Goal: Check status: Check status

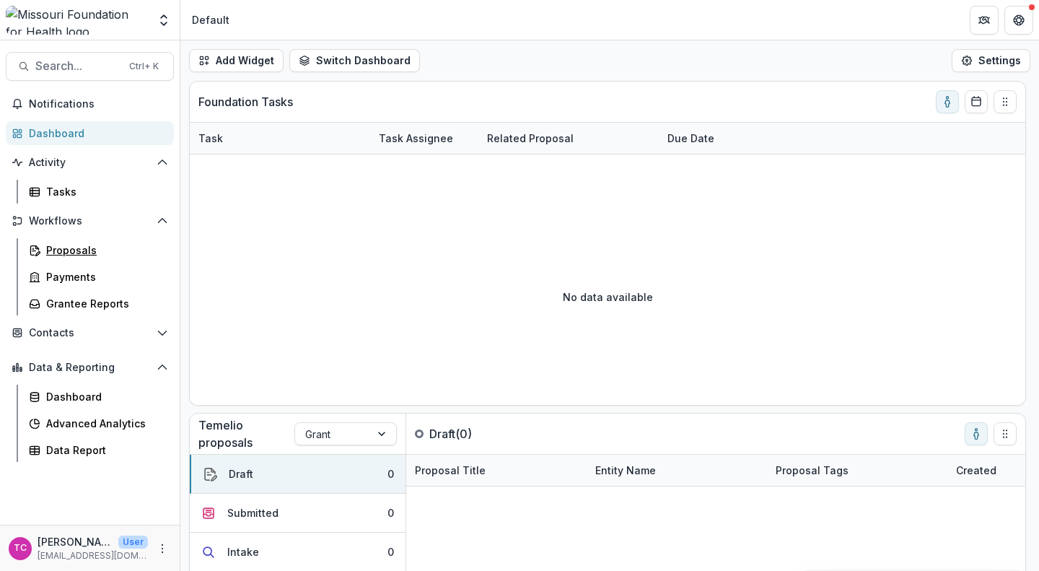
click at [75, 260] on link "Proposals" at bounding box center [98, 250] width 151 height 24
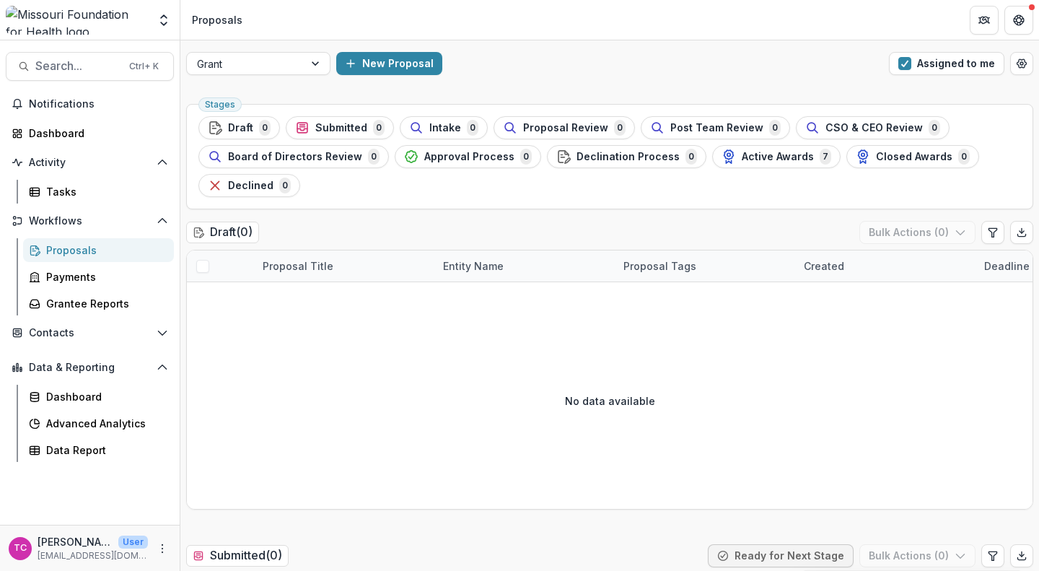
click at [898, 62] on span "button" at bounding box center [904, 63] width 13 height 13
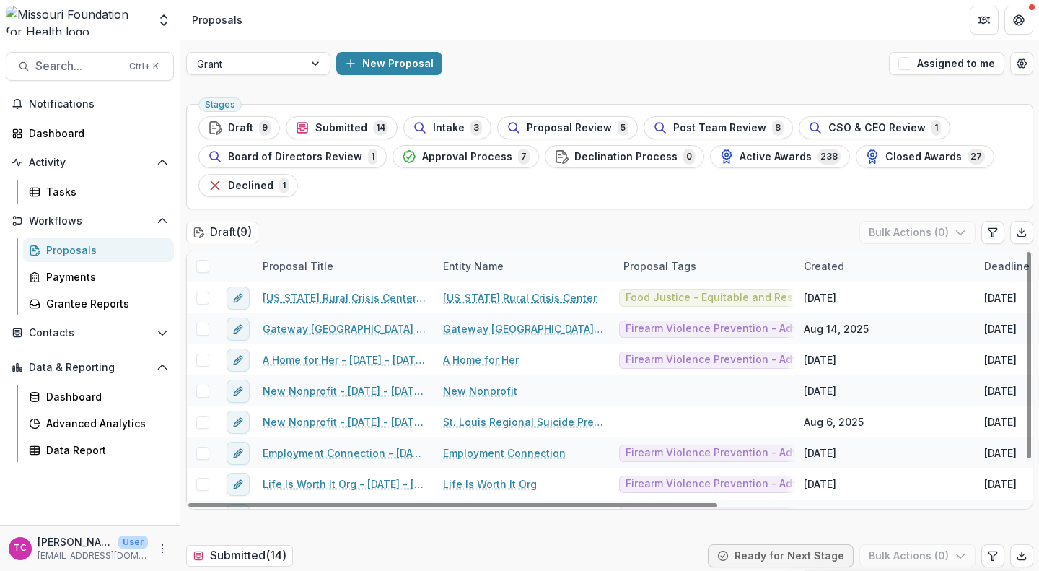
scroll to position [53, 0]
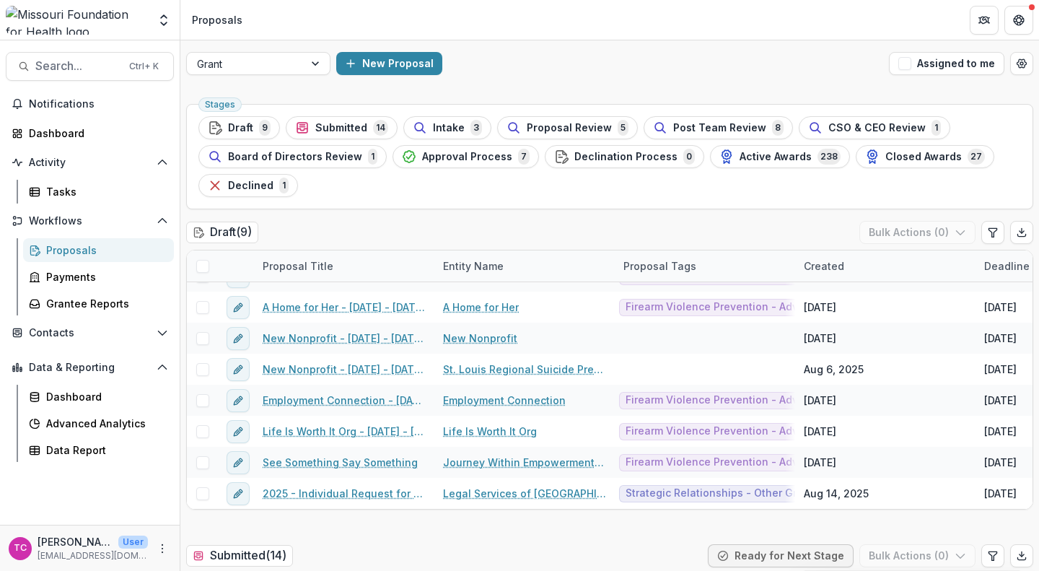
click at [431, 120] on div "Intake 3" at bounding box center [447, 128] width 69 height 16
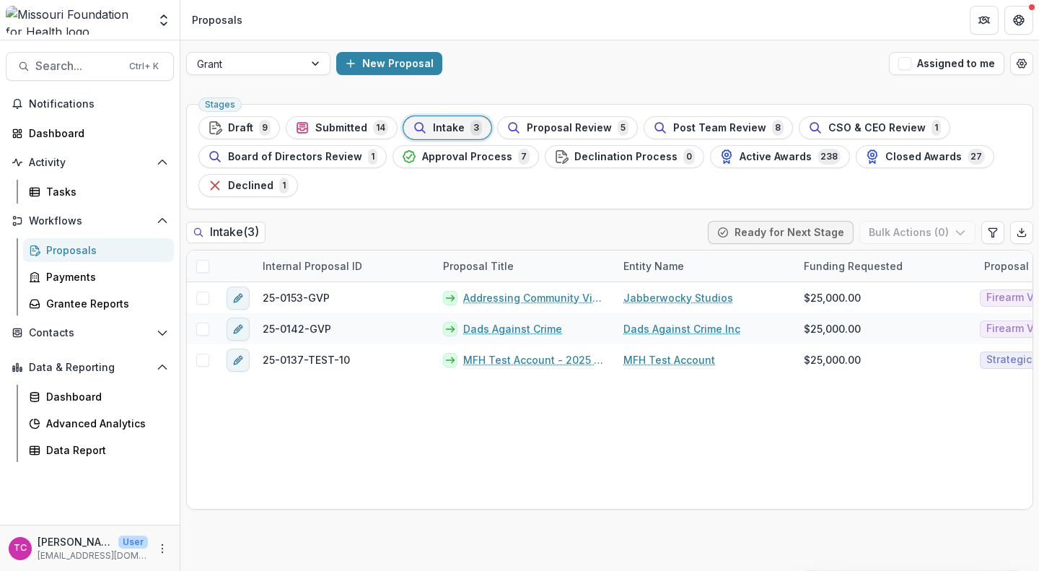
click at [336, 127] on span "Submitted" at bounding box center [341, 128] width 52 height 12
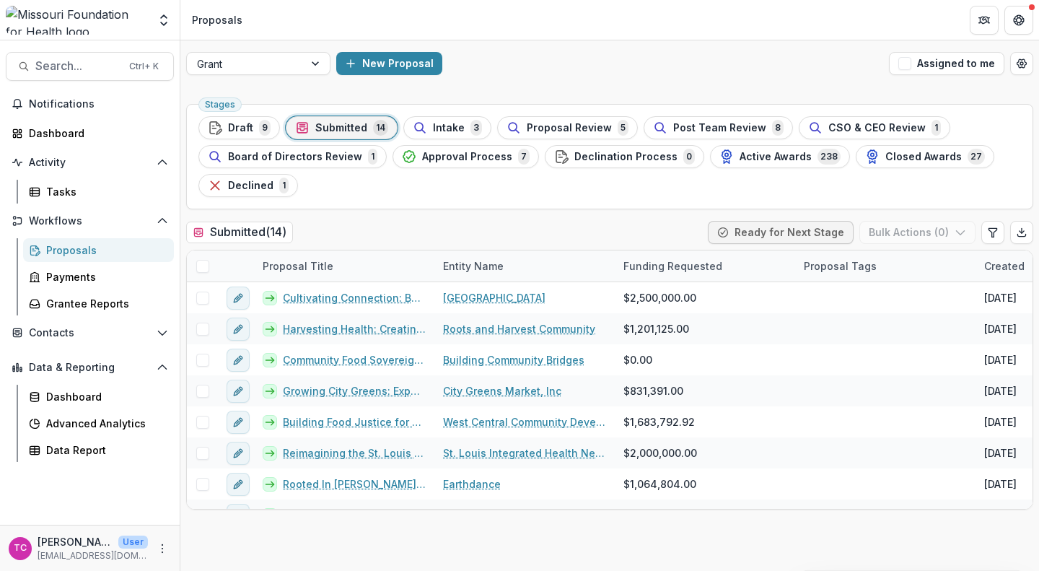
click at [566, 128] on span "Proposal Review" at bounding box center [569, 128] width 85 height 12
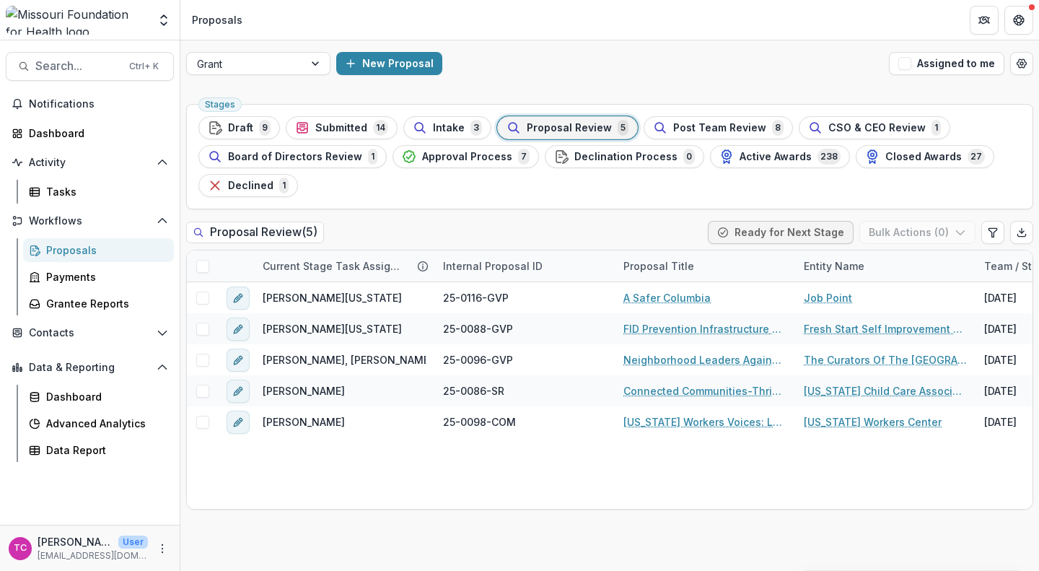
click at [566, 128] on span "Proposal Review" at bounding box center [569, 128] width 85 height 12
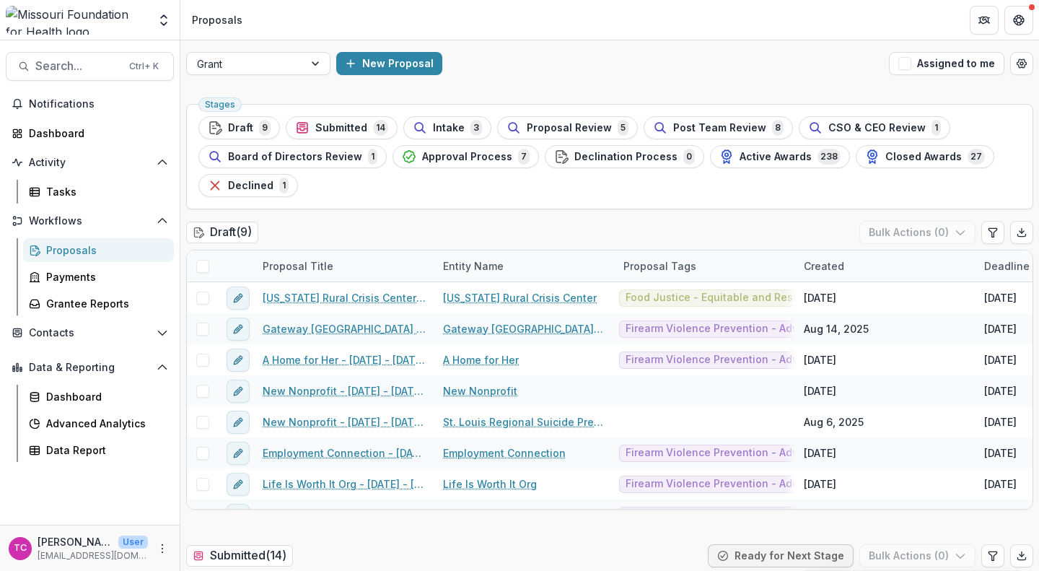
click at [374, 132] on span "14" at bounding box center [380, 128] width 15 height 16
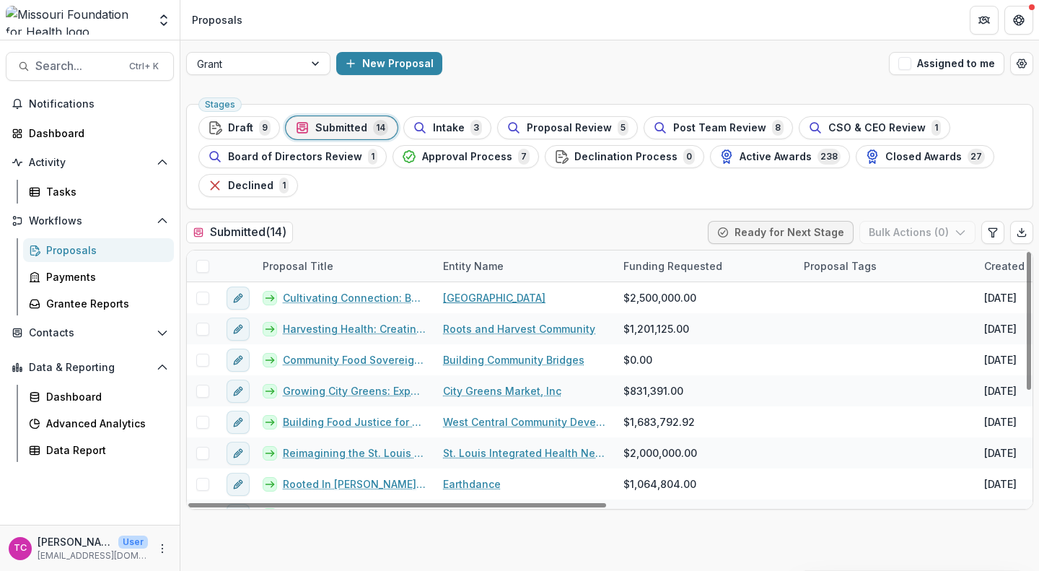
click at [451, 297] on link "[GEOGRAPHIC_DATA]" at bounding box center [494, 297] width 102 height 15
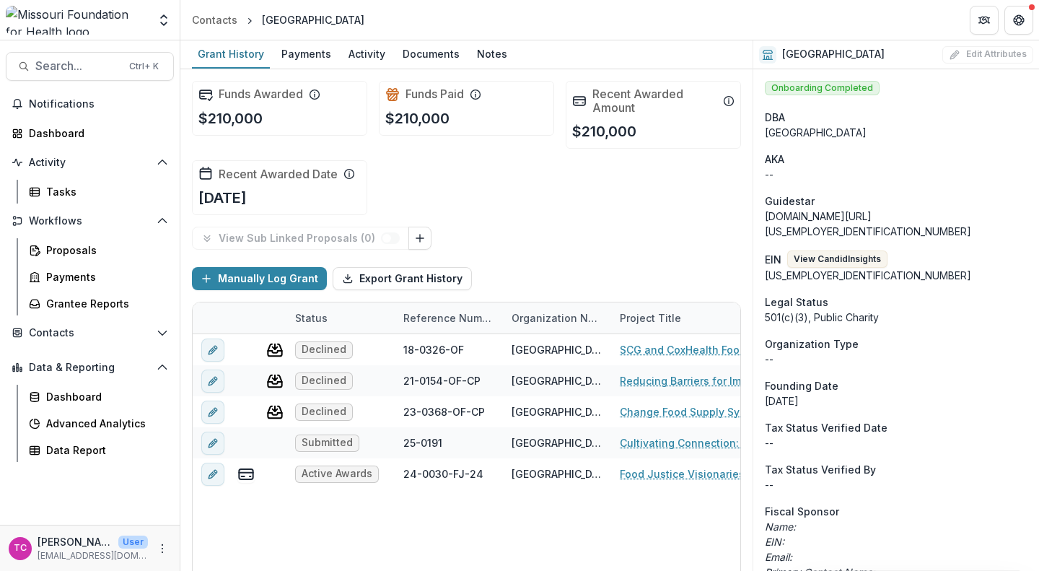
click at [425, 50] on div "Documents" at bounding box center [431, 53] width 69 height 21
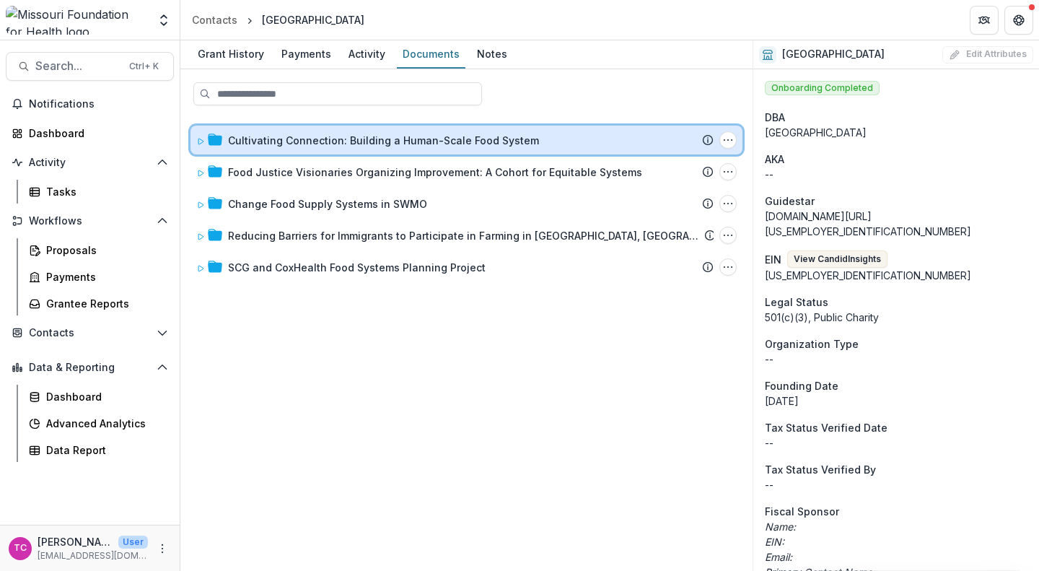
click at [364, 129] on div "Cultivating Connection: Building a Human-Scale Food System Submission Temelio P…" at bounding box center [466, 140] width 552 height 29
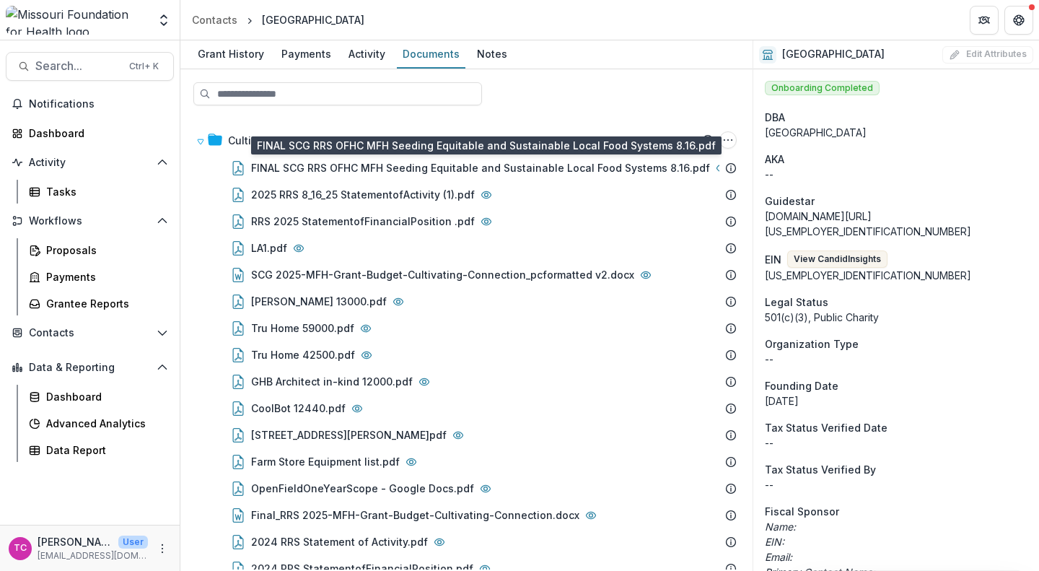
click at [387, 164] on div "FINAL SCG RRS OFHC MFH Seeding Equitable and Sustainable Local Food Systems 8.1…" at bounding box center [480, 167] width 459 height 15
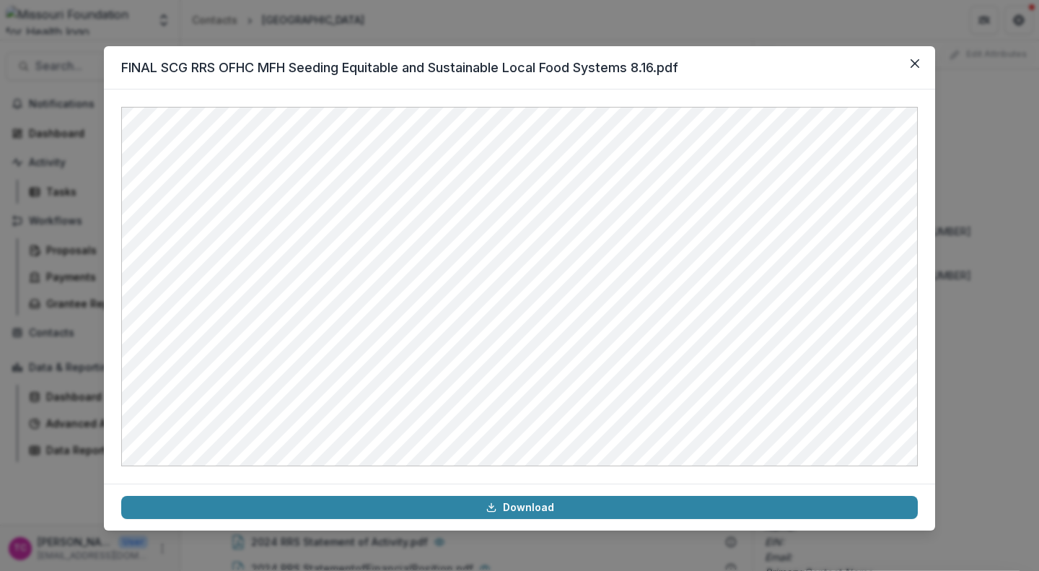
click at [496, 512] on icon at bounding box center [491, 507] width 12 height 12
click at [914, 66] on icon "Close" at bounding box center [914, 63] width 9 height 9
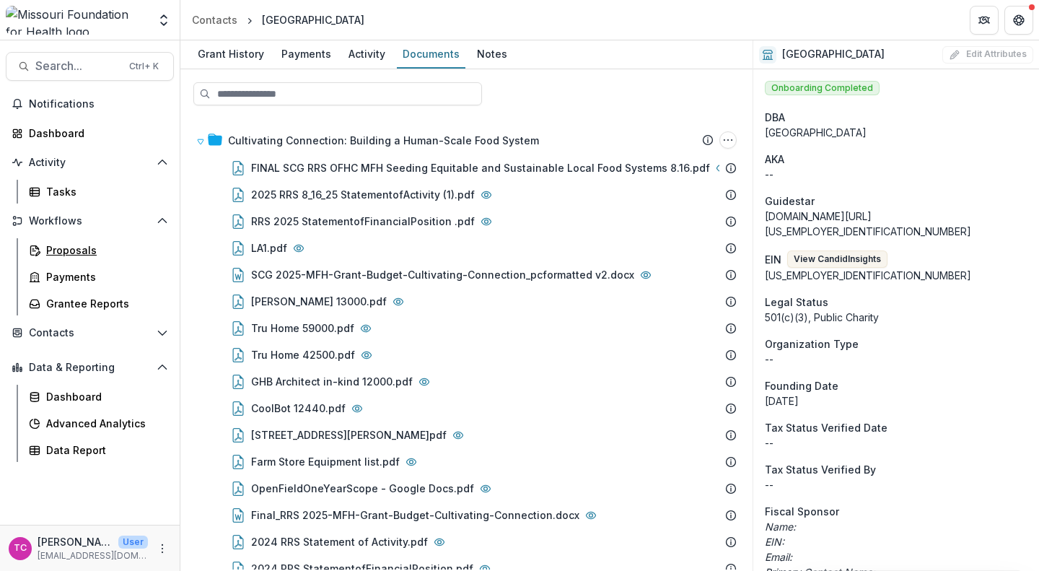
click at [69, 253] on div "Proposals" at bounding box center [104, 249] width 116 height 15
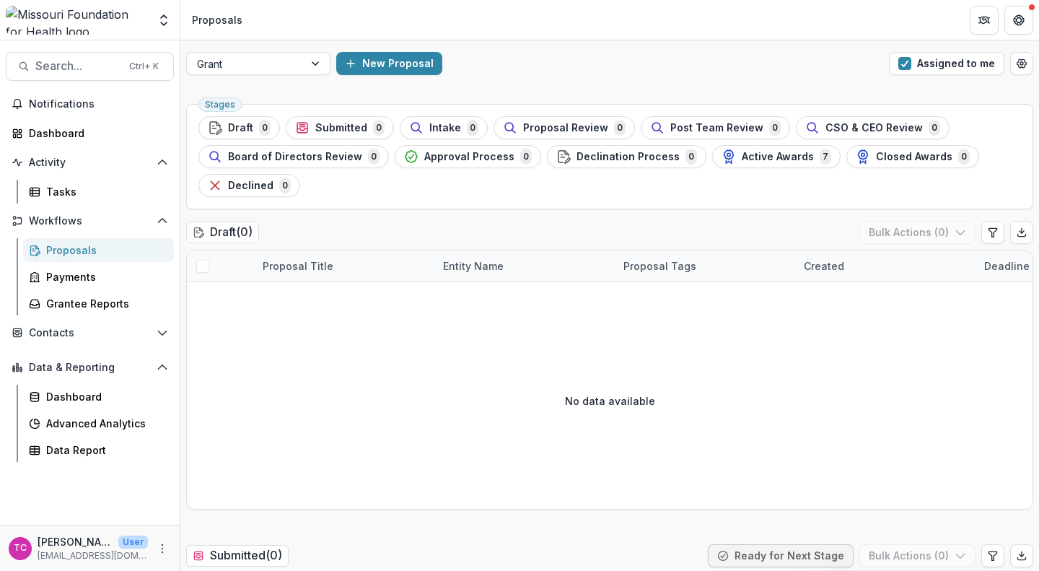
click at [892, 61] on button "Assigned to me" at bounding box center [946, 63] width 115 height 23
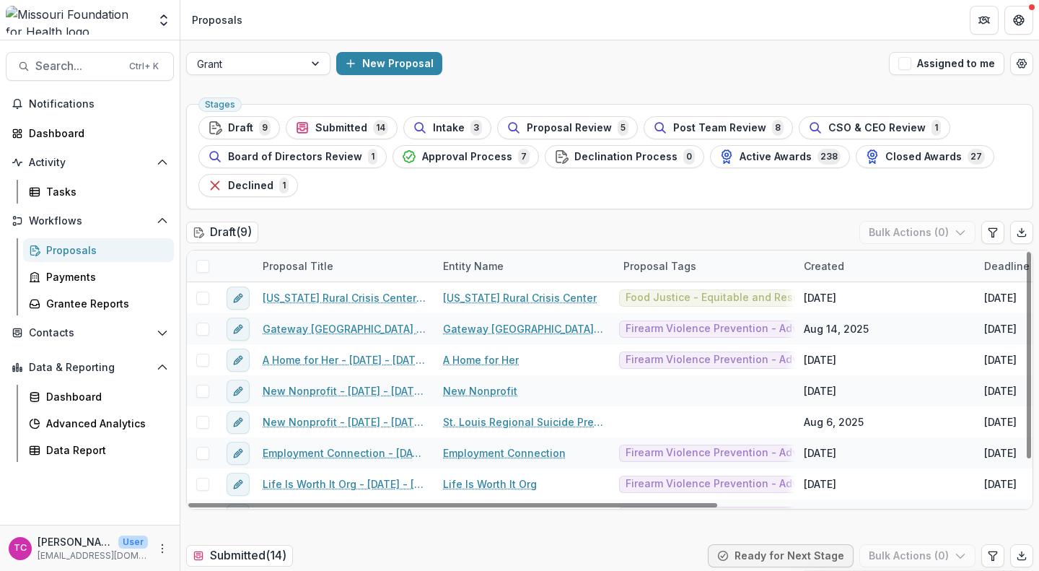
click at [325, 127] on span "Submitted" at bounding box center [341, 128] width 52 height 12
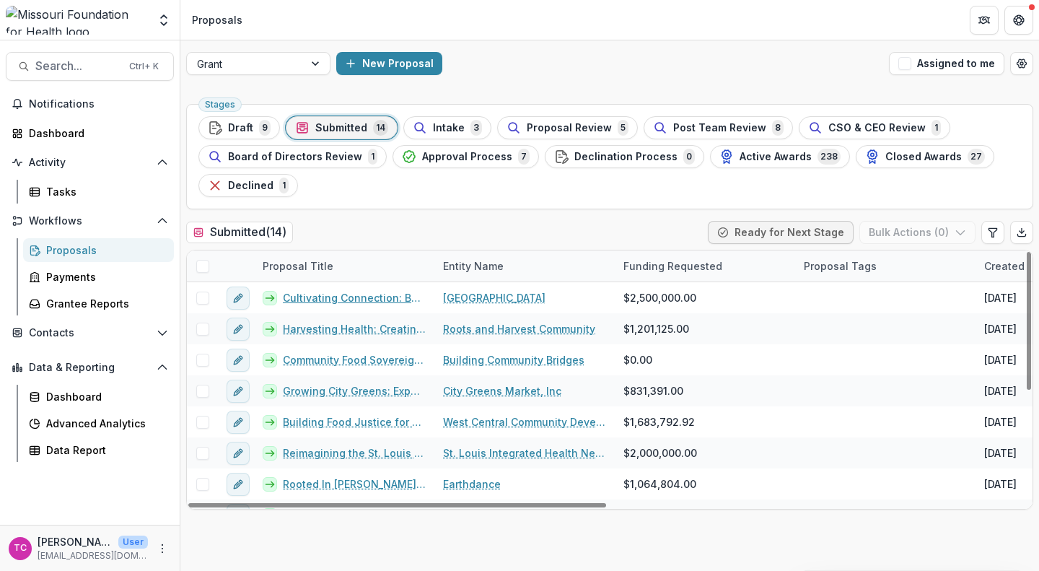
click at [309, 292] on link "Cultivating Connection: Building a Human-Scale Food System" at bounding box center [354, 297] width 143 height 15
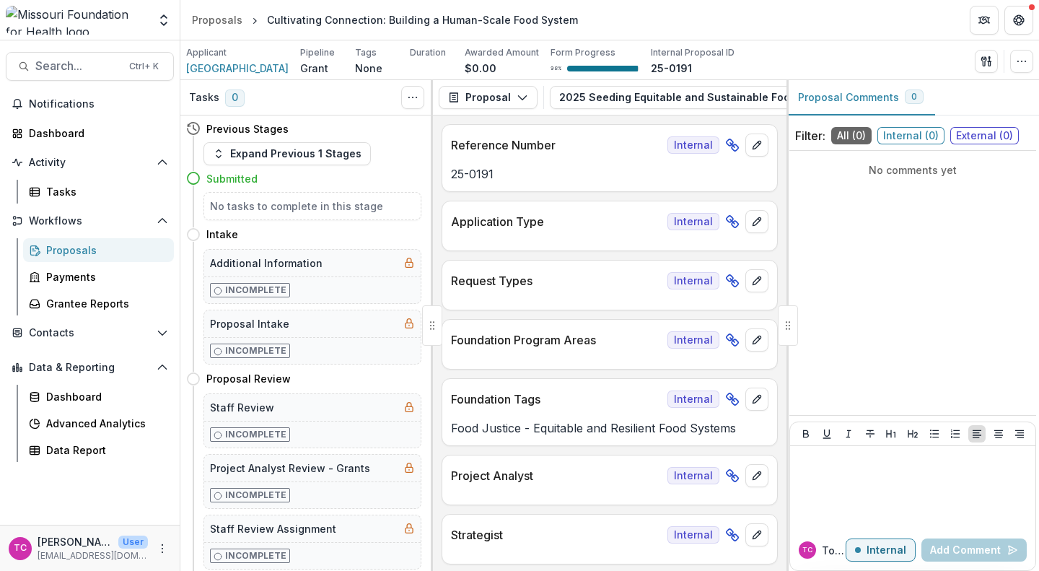
click at [508, 93] on button "Proposal" at bounding box center [488, 97] width 99 height 23
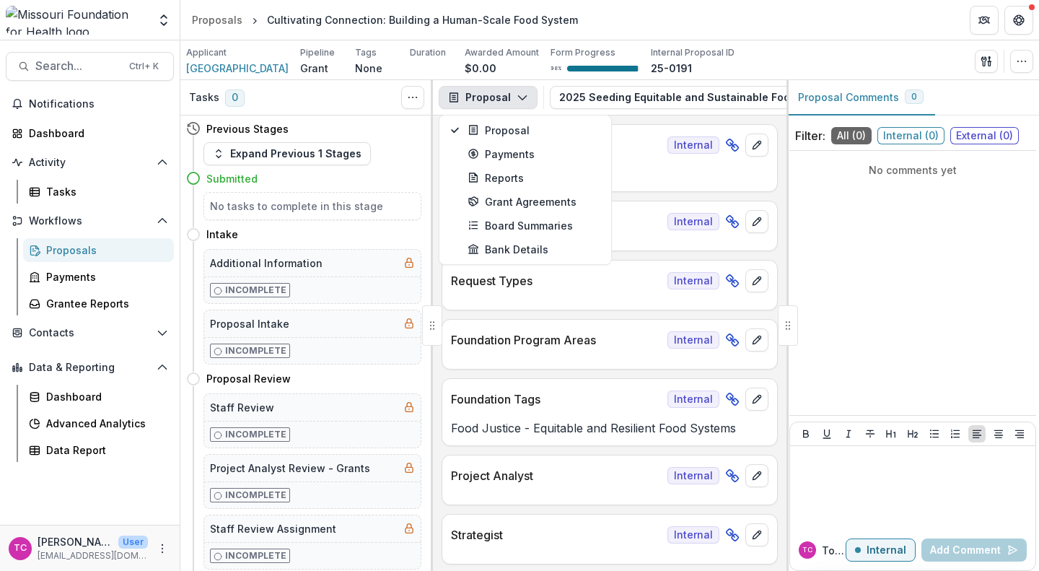
click at [508, 93] on button "Proposal" at bounding box center [488, 97] width 99 height 23
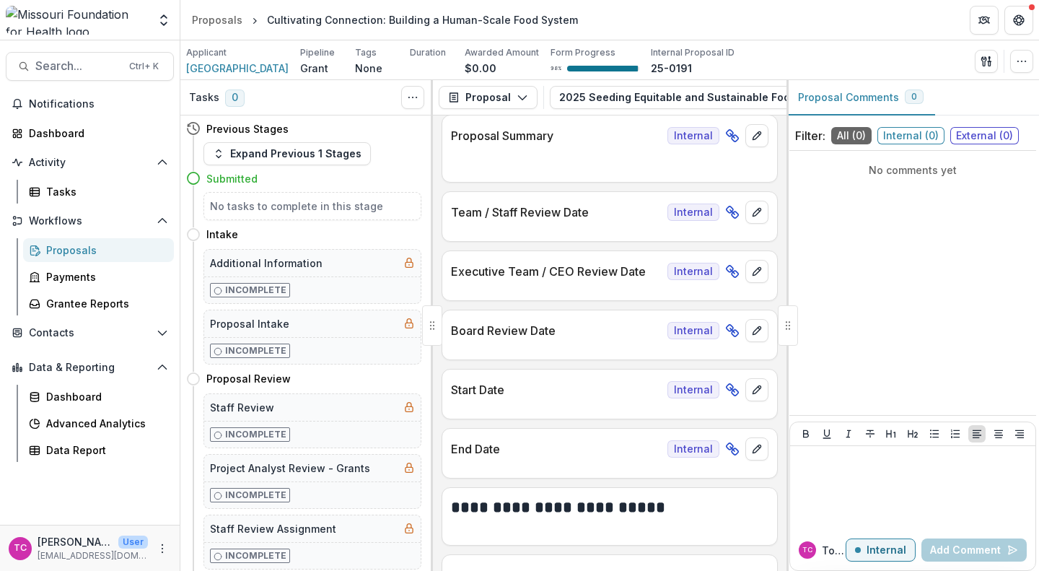
scroll to position [457, 0]
click at [333, 26] on div "Cultivating Connection: Building a Human-Scale Food System" at bounding box center [422, 19] width 311 height 15
click at [343, 15] on div "Cultivating Connection: Building a Human-Scale Food System" at bounding box center [422, 19] width 311 height 15
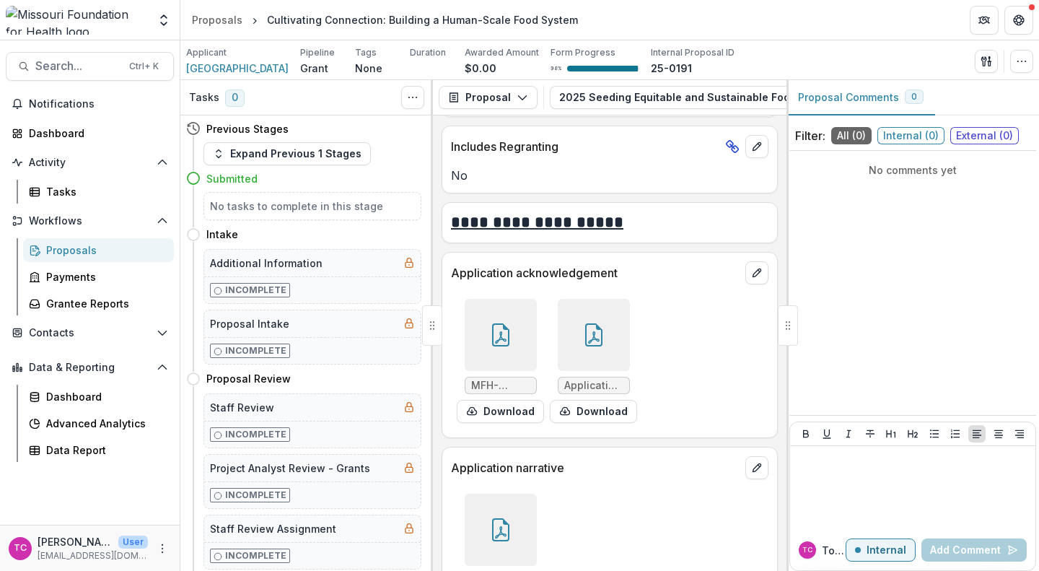
scroll to position [4935, 0]
